Goal: Information Seeking & Learning: Learn about a topic

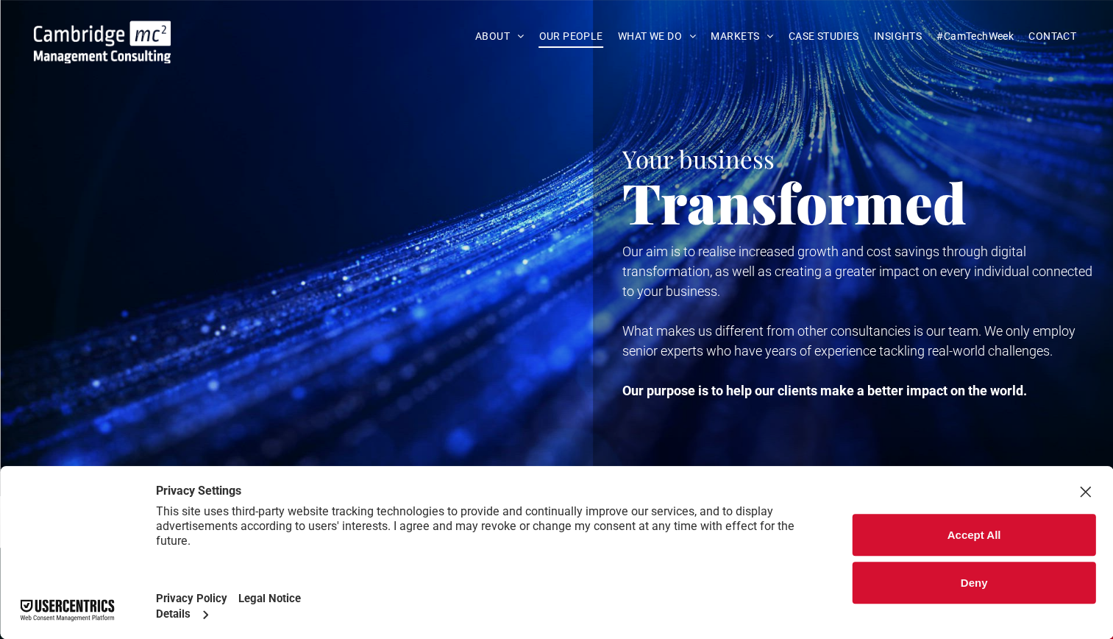
click at [575, 39] on span "OUR PEOPLE" at bounding box center [571, 36] width 64 height 23
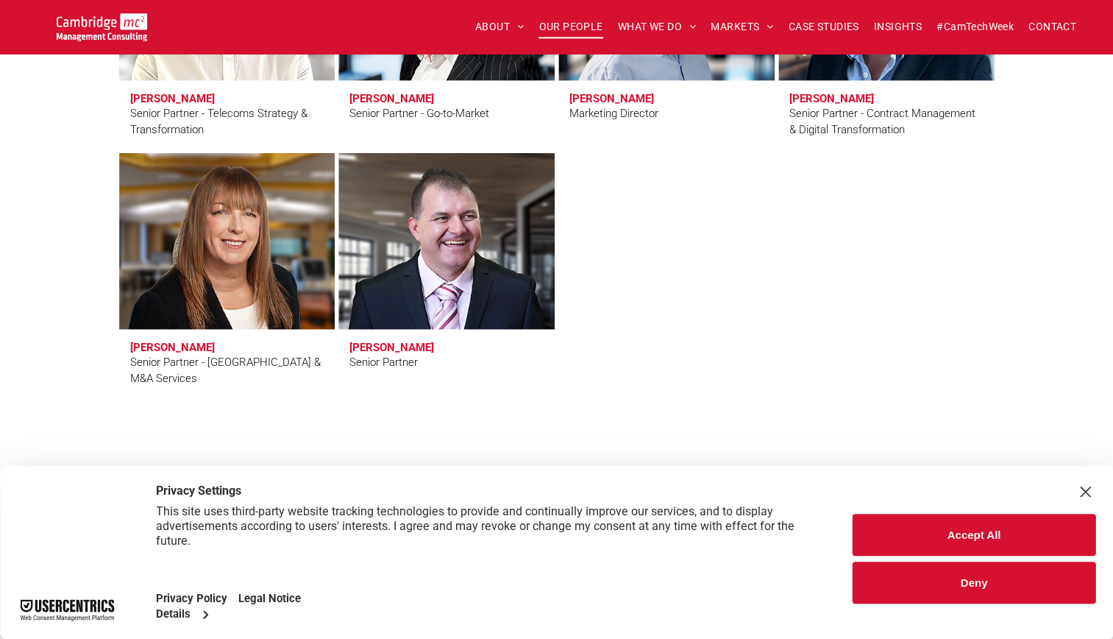
scroll to position [2581, 0]
